Goal: Task Accomplishment & Management: Manage account settings

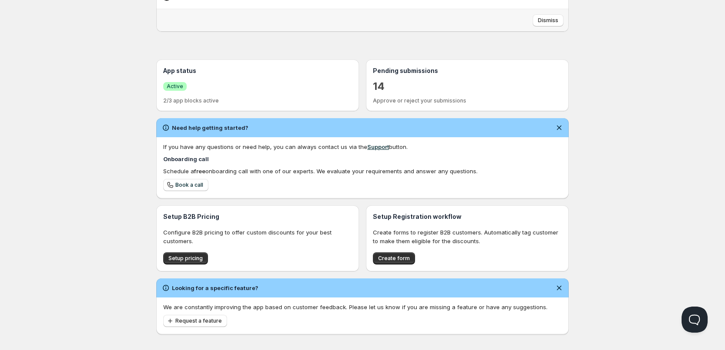
scroll to position [146, 0]
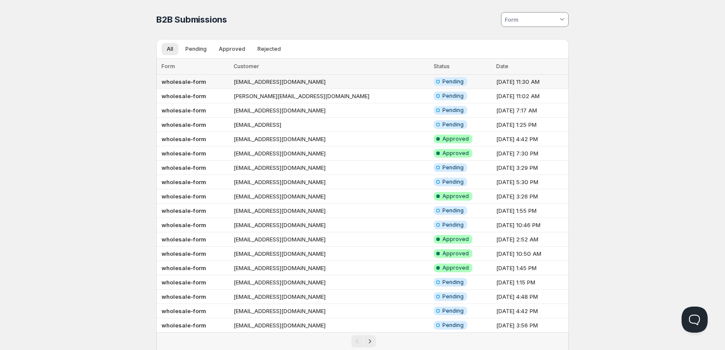
click at [184, 79] on b "wholesale-form" at bounding box center [184, 81] width 45 height 7
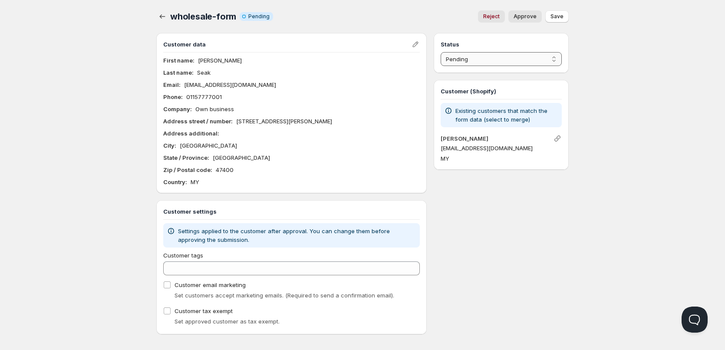
click at [499, 59] on select "Pending Approved Rejected Ignored Spam" at bounding box center [501, 59] width 121 height 14
click at [441, 52] on select "Pending Approved Rejected Ignored Spam" at bounding box center [501, 59] width 121 height 14
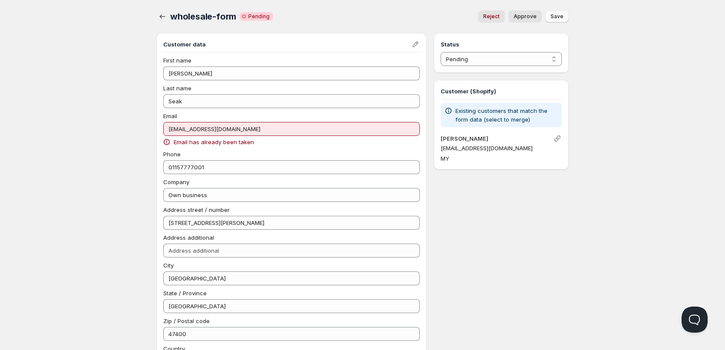
click at [556, 15] on span "Save" at bounding box center [557, 16] width 13 height 7
click at [533, 14] on span "Approve" at bounding box center [525, 16] width 23 height 7
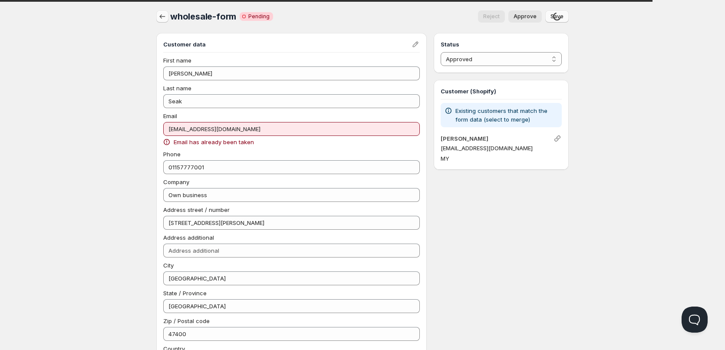
select select "0"
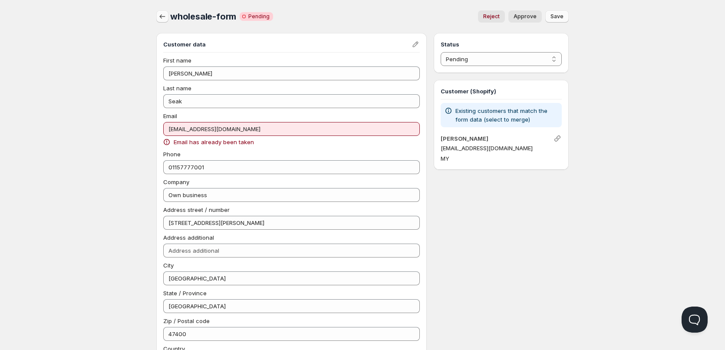
click at [159, 13] on icon "button" at bounding box center [162, 16] width 9 height 9
